Goal: Information Seeking & Learning: Learn about a topic

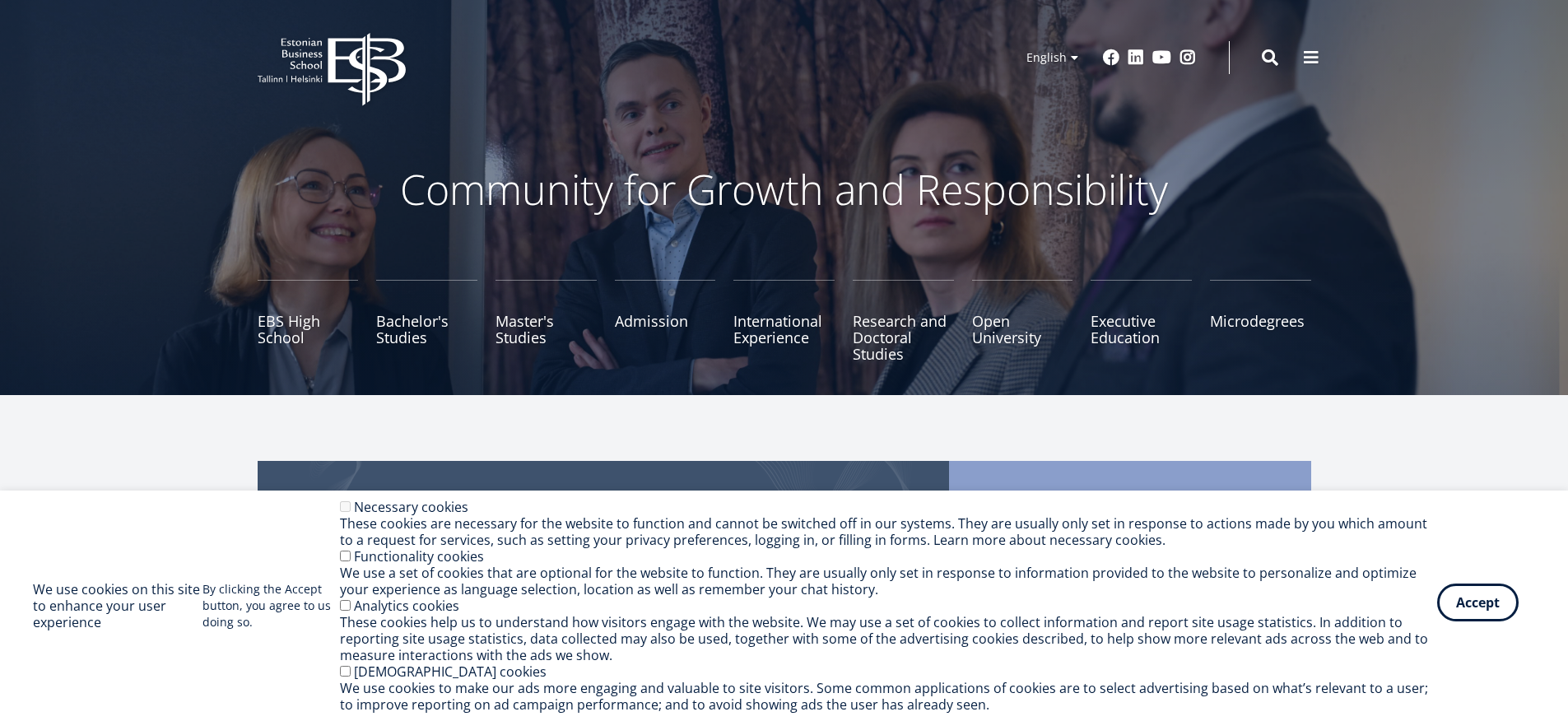
click at [1452, 598] on button "Accept" at bounding box center [1478, 603] width 81 height 38
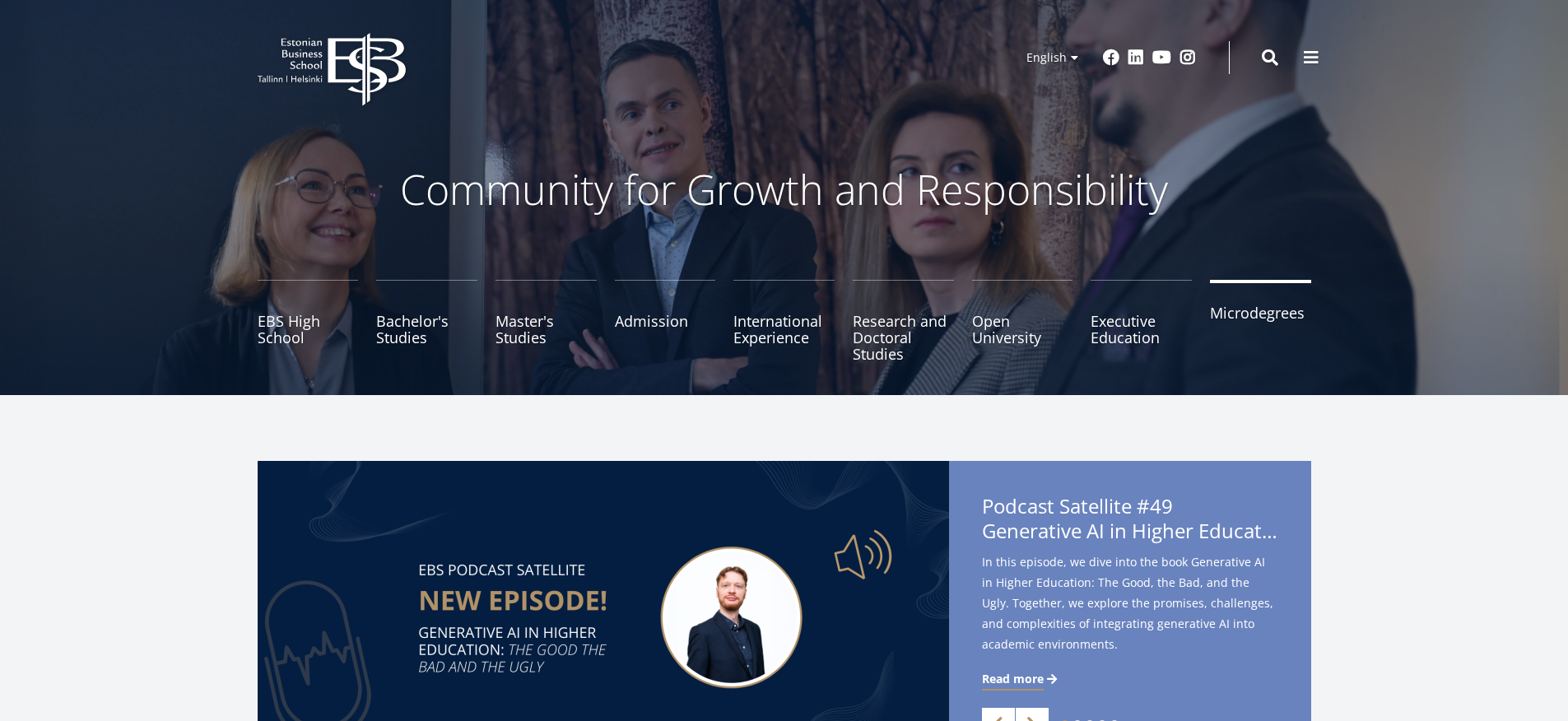
click at [1268, 315] on link "Microdegrees" at bounding box center [1261, 321] width 101 height 82
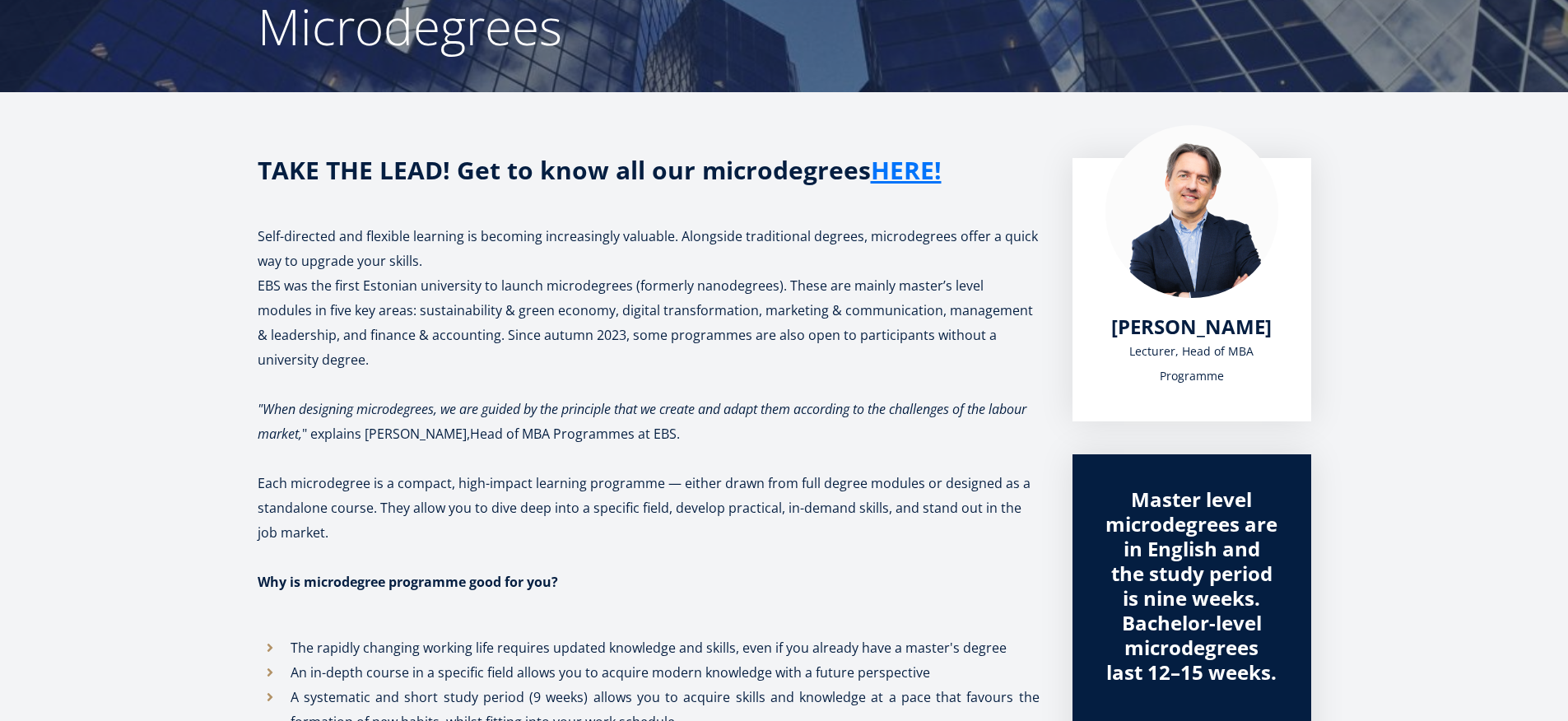
scroll to position [186, 0]
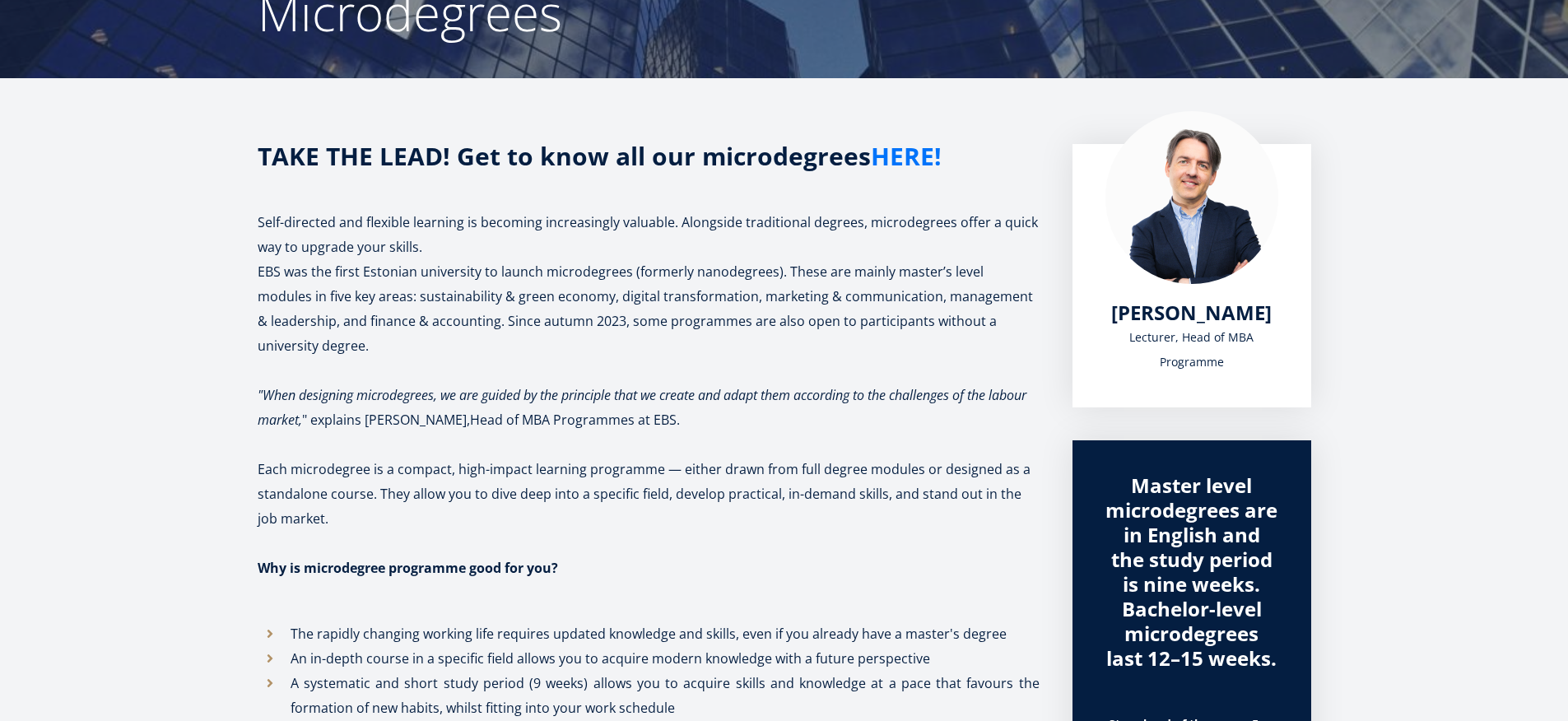
click at [881, 167] on link "HERE!" at bounding box center [907, 156] width 71 height 24
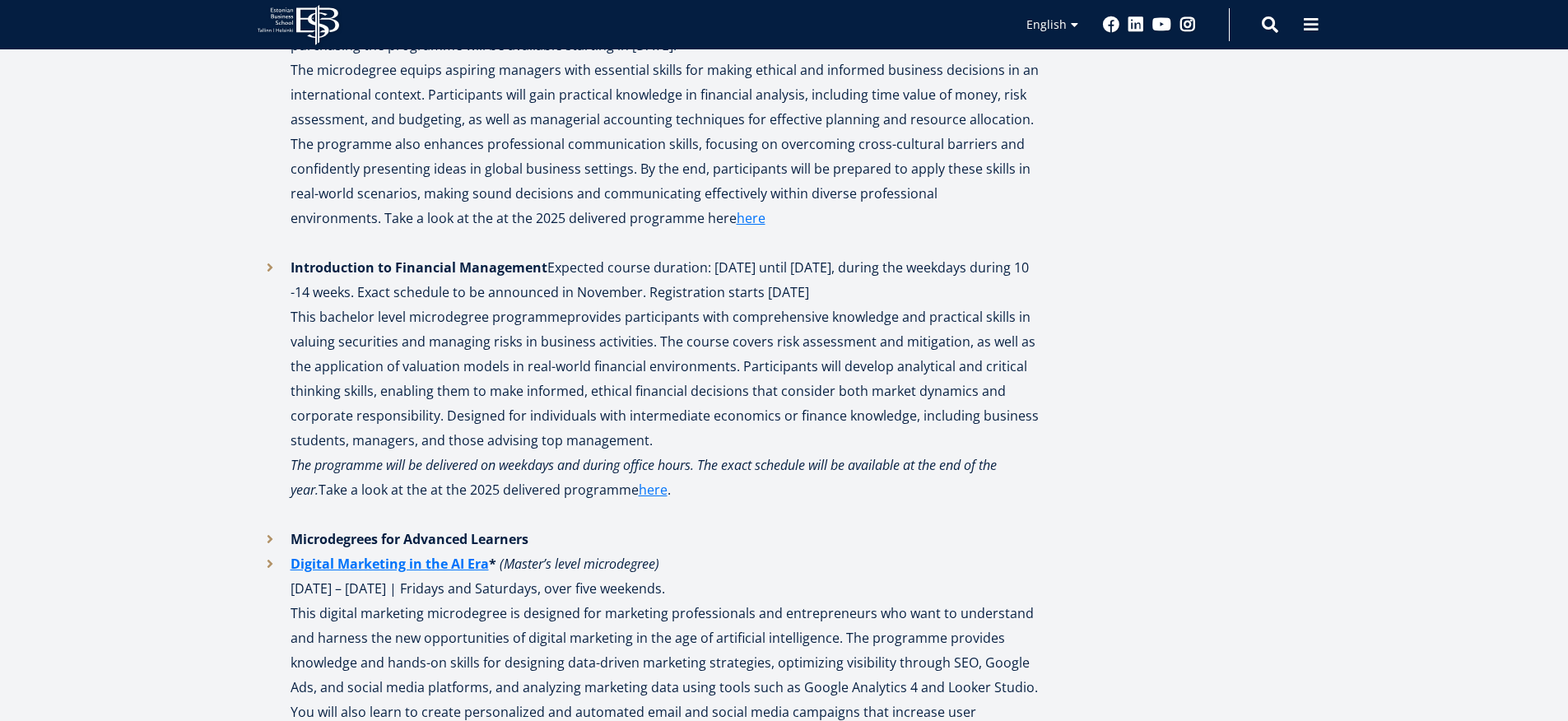
scroll to position [1867, 0]
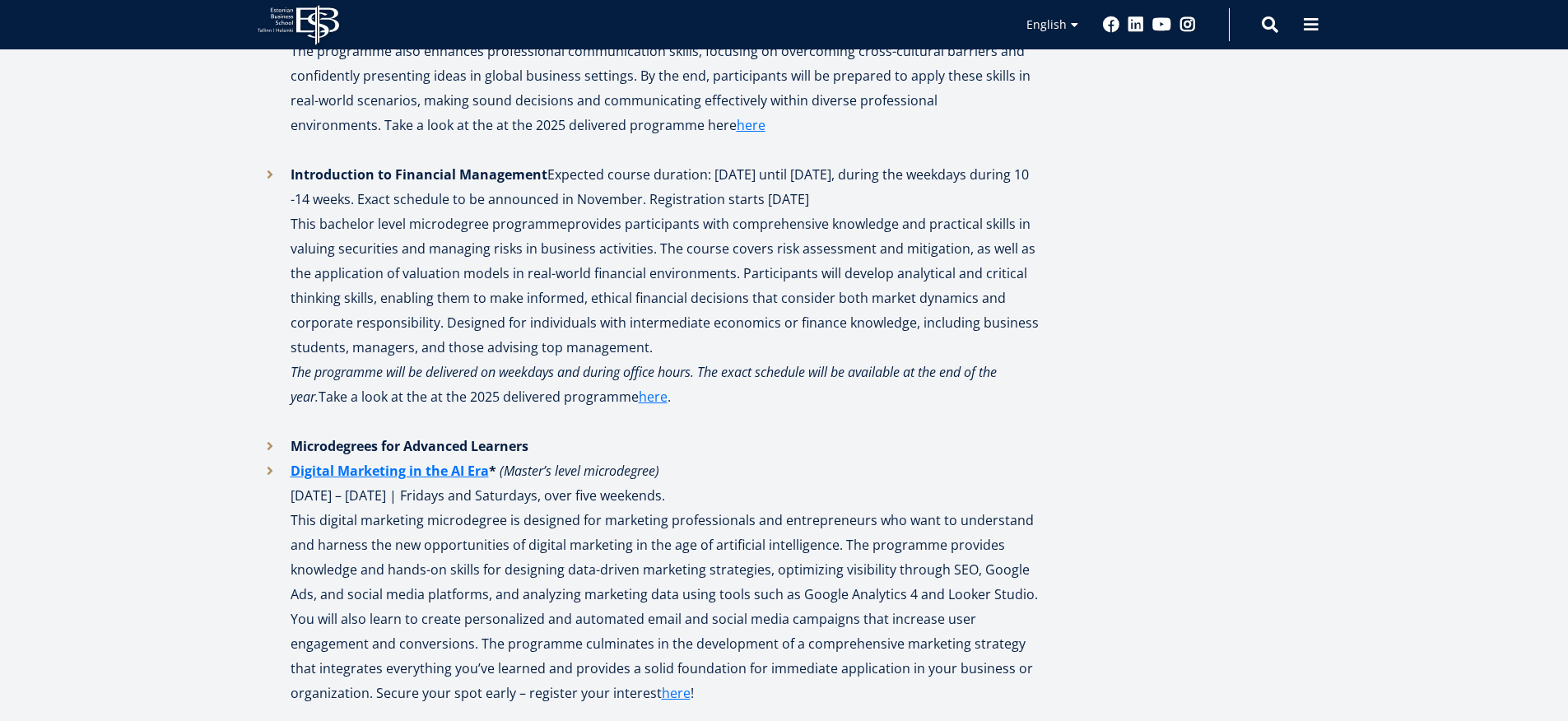
click at [270, 174] on li "Introduction to Financial Management Expected course duration: [DATE] until [DA…" at bounding box center [649, 297] width 782 height 271
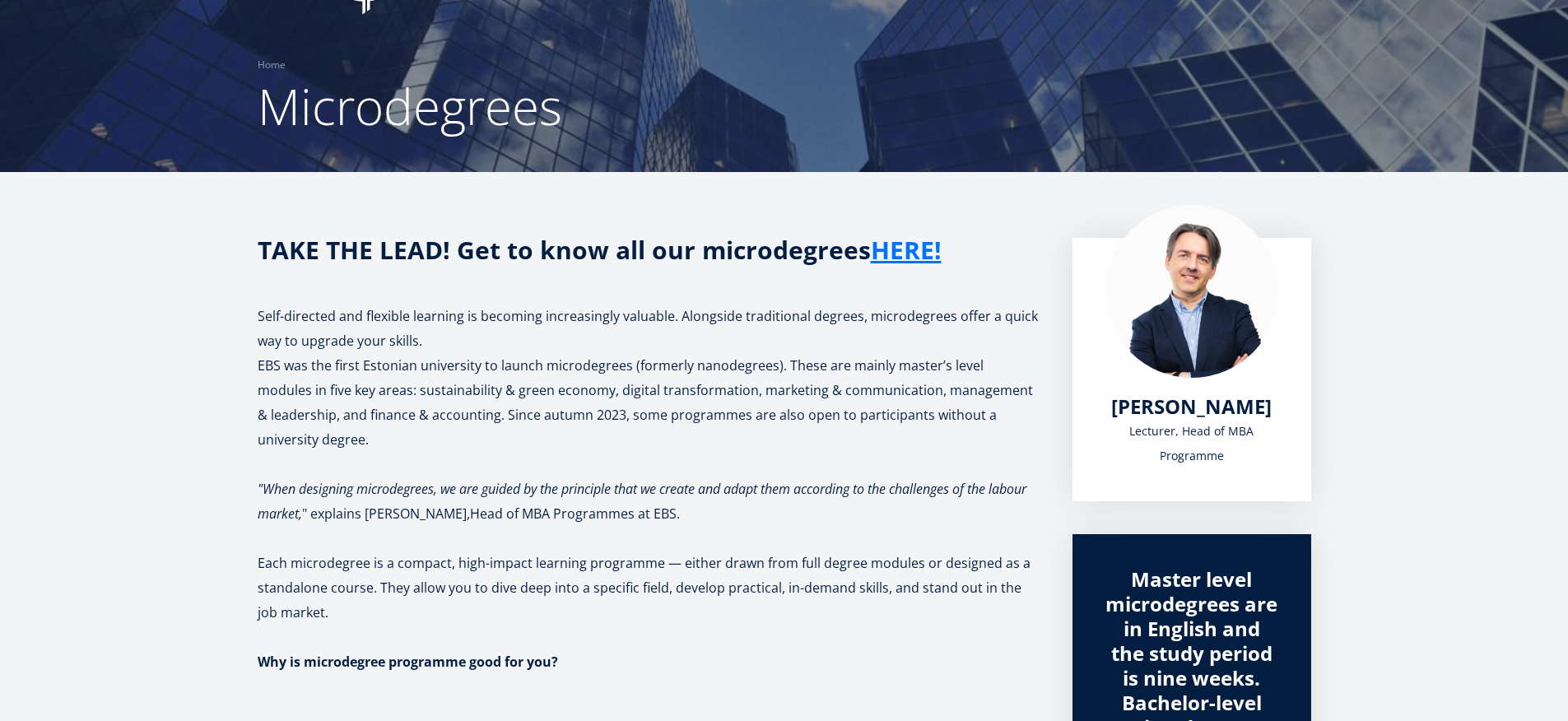
scroll to position [0, 0]
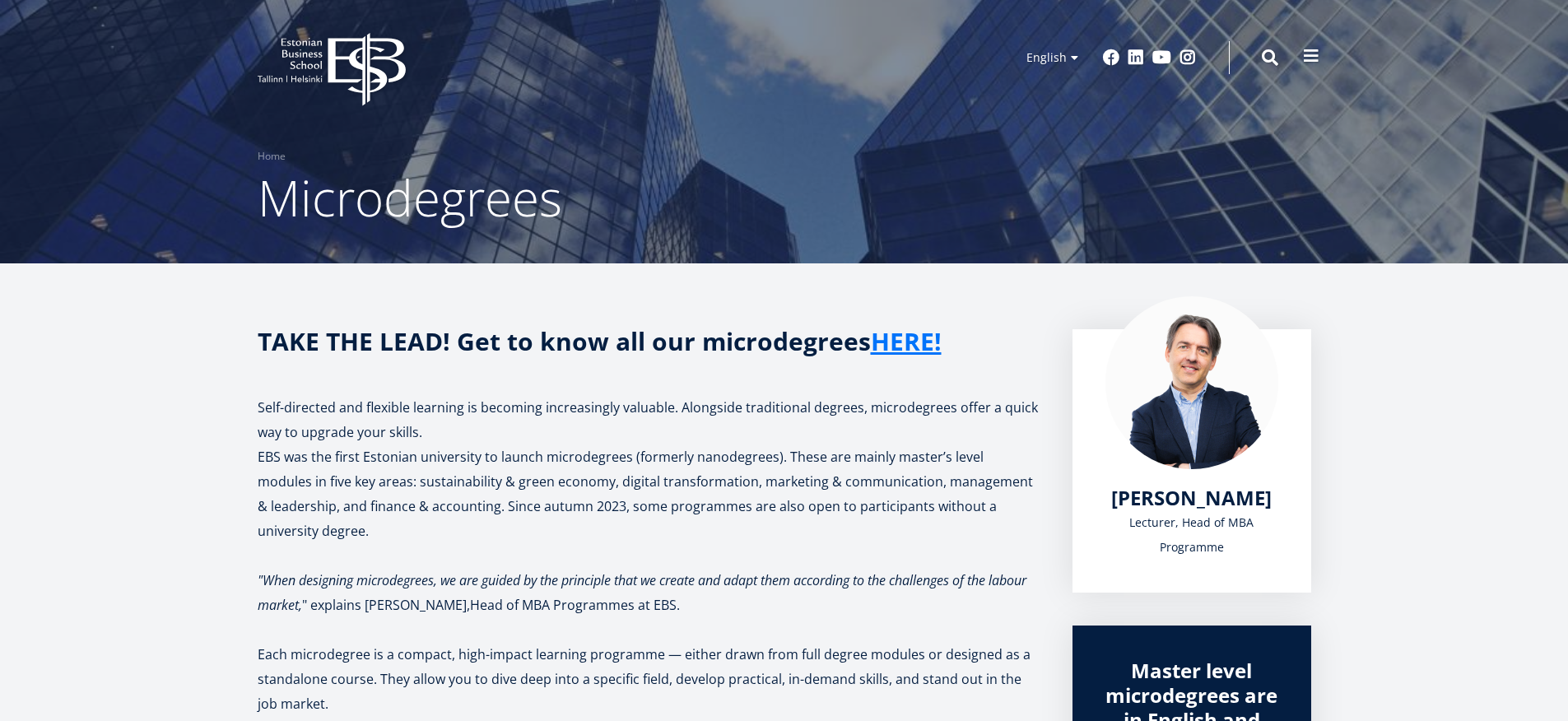
click at [1304, 52] on span at bounding box center [1311, 56] width 16 height 16
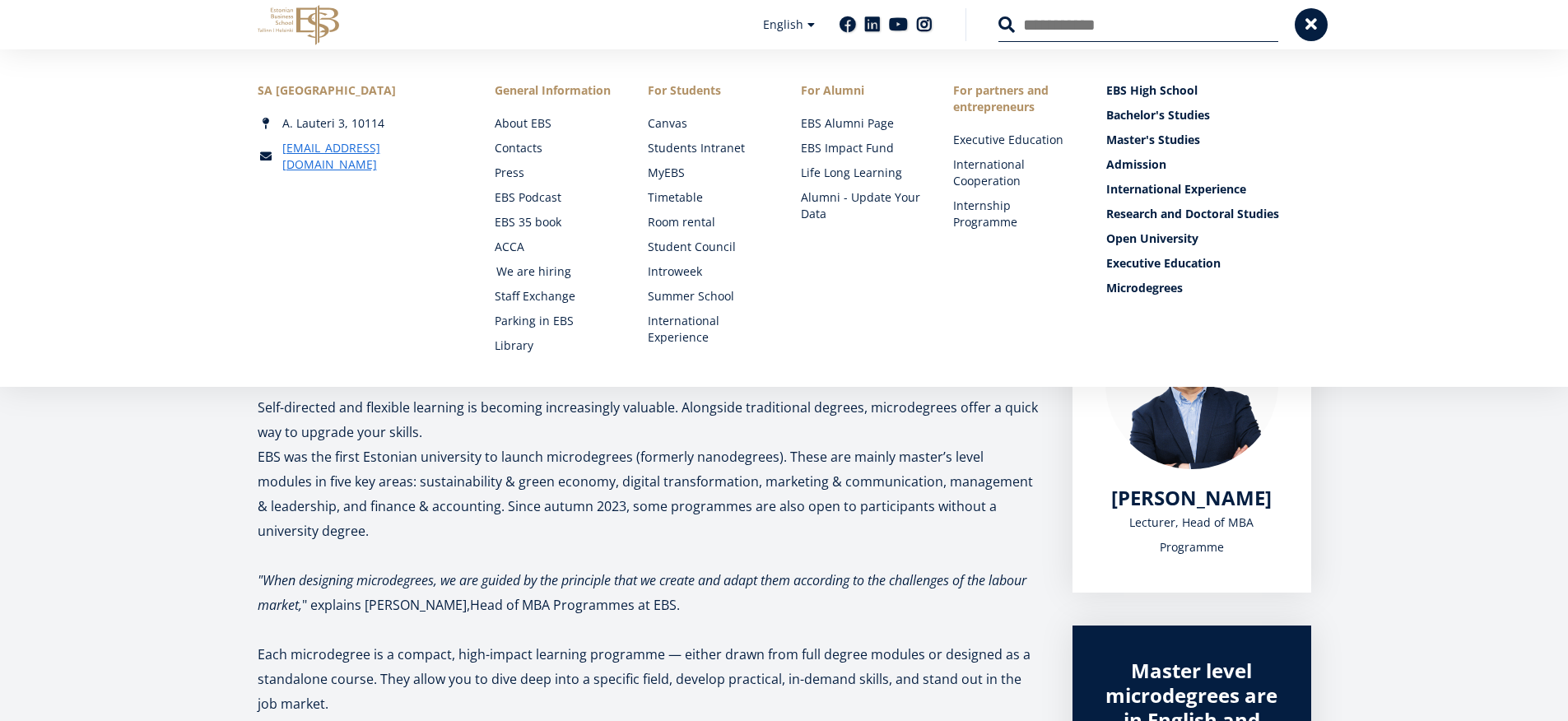
click at [556, 263] on link "We are hiring" at bounding box center [556, 271] width 120 height 16
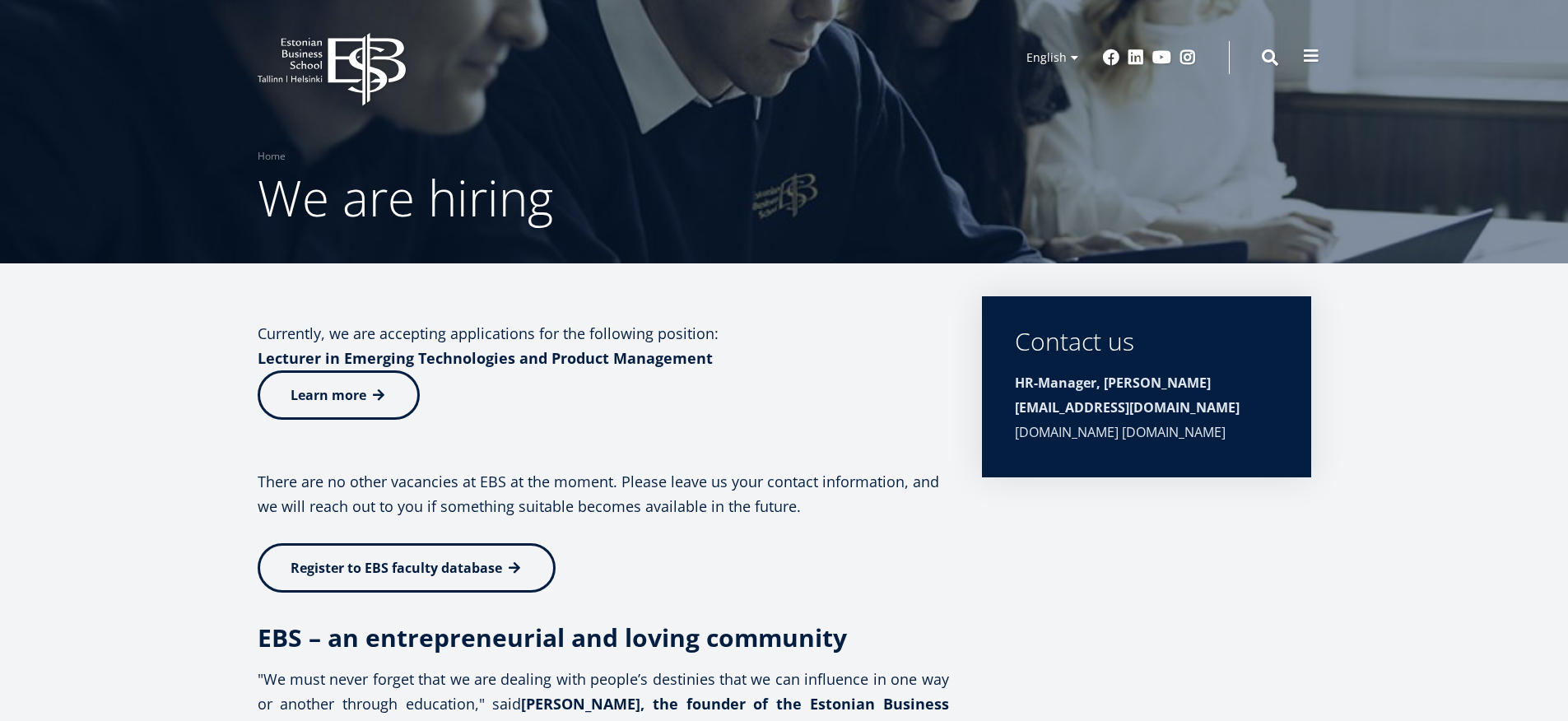
click at [1306, 62] on span at bounding box center [1311, 56] width 16 height 16
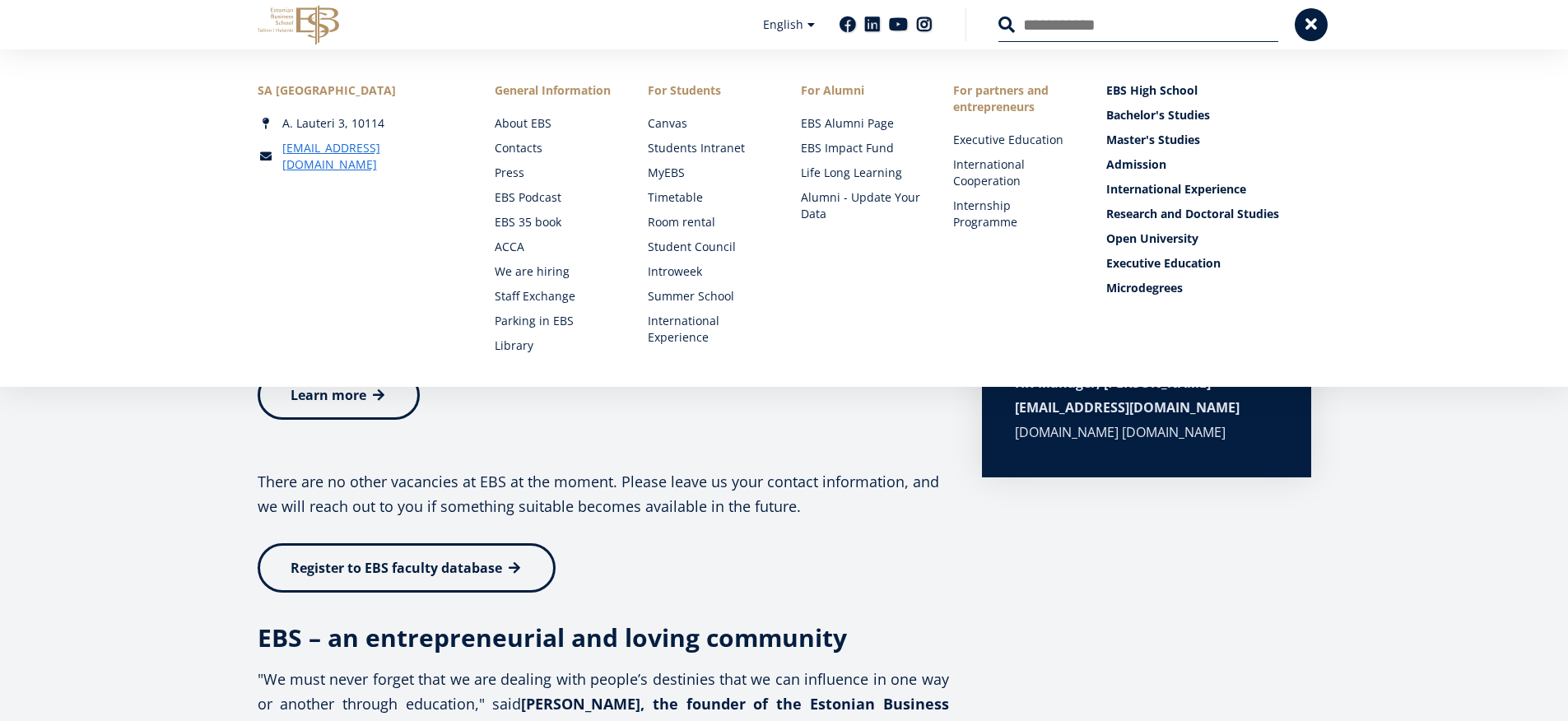
drag, startPoint x: 844, startPoint y: 444, endPoint x: 836, endPoint y: 443, distance: 8.1
click at [844, 444] on p at bounding box center [603, 456] width 691 height 24
click at [719, 413] on p "Learn more" at bounding box center [603, 395] width 691 height 50
